Goal: Find specific page/section: Find specific page/section

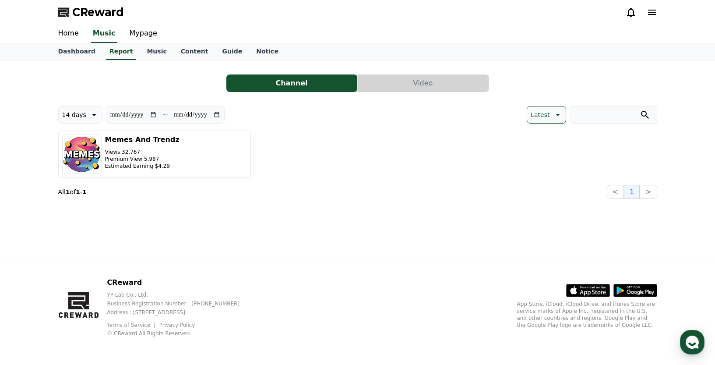
click at [631, 9] on icon at bounding box center [631, 12] width 8 height 9
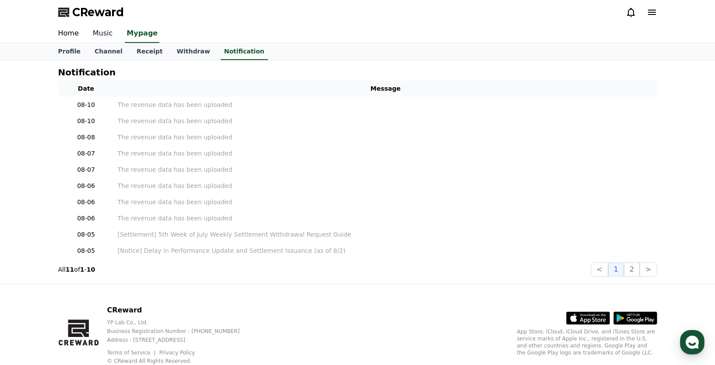
click at [103, 32] on link "Music" at bounding box center [103, 34] width 34 height 18
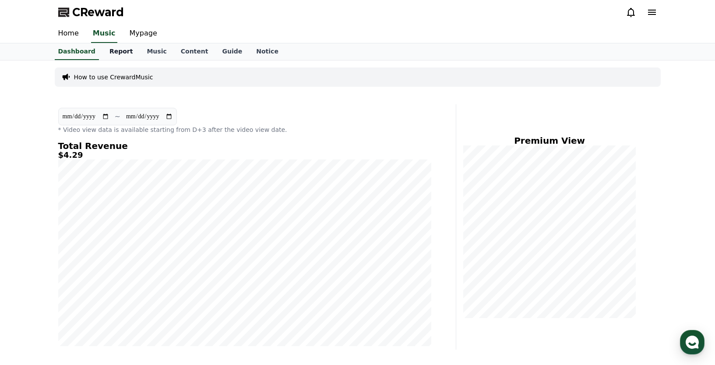
click at [119, 52] on link "Report" at bounding box center [121, 51] width 38 height 17
